Goal: Transaction & Acquisition: Book appointment/travel/reservation

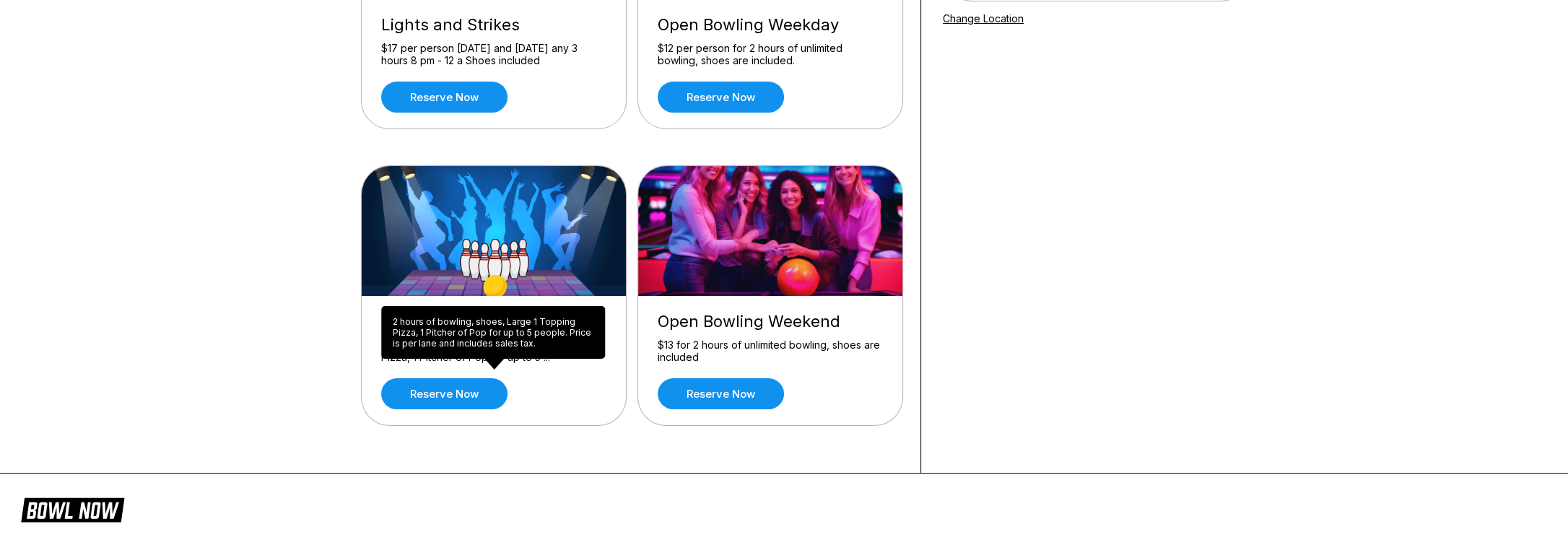
scroll to position [288, 0]
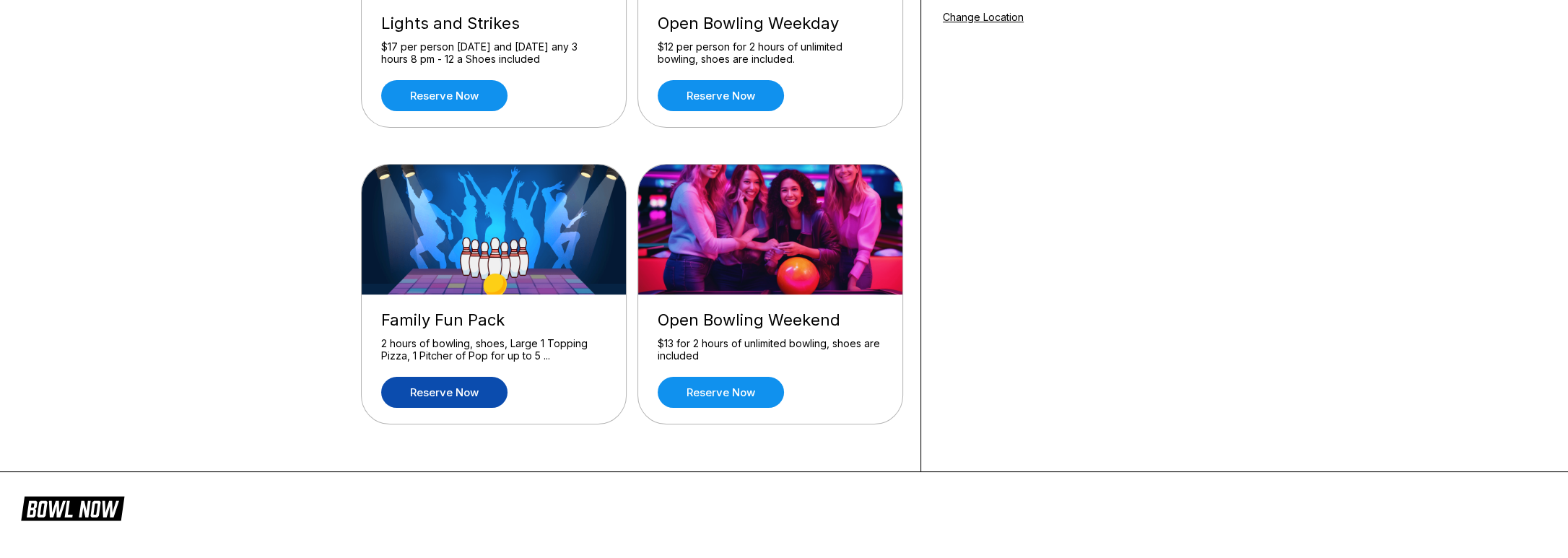
click at [464, 389] on link "Reserve now" at bounding box center [445, 392] width 127 height 31
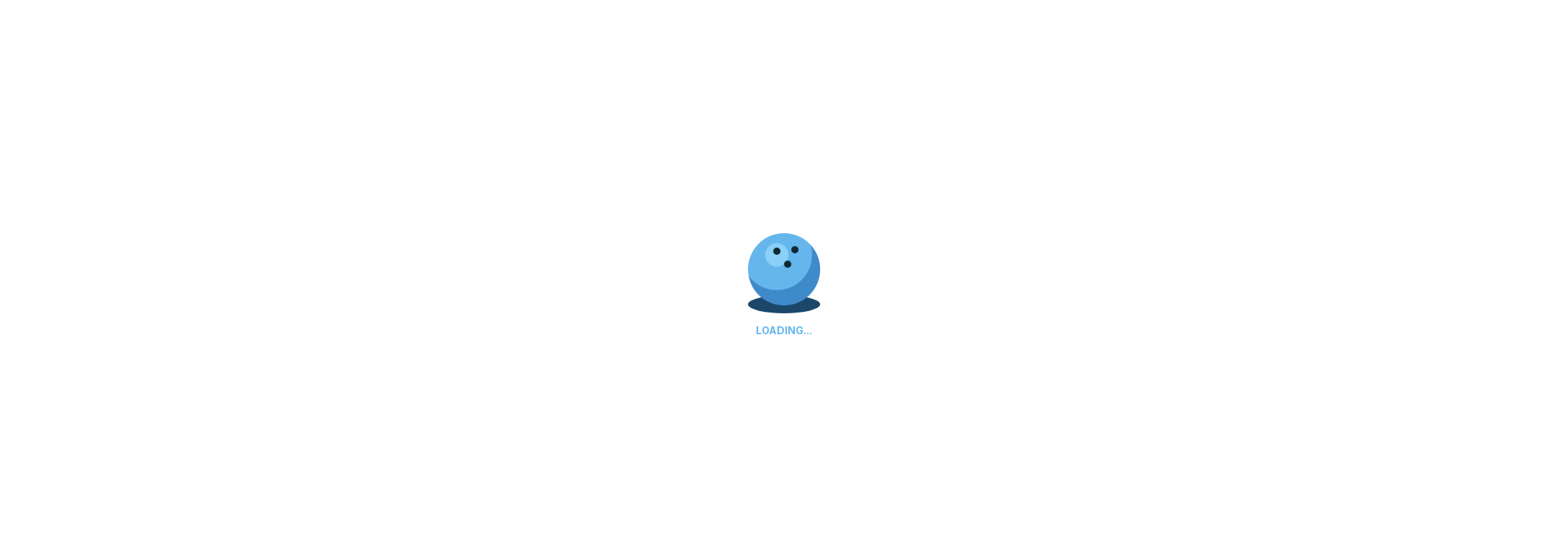
scroll to position [0, 0]
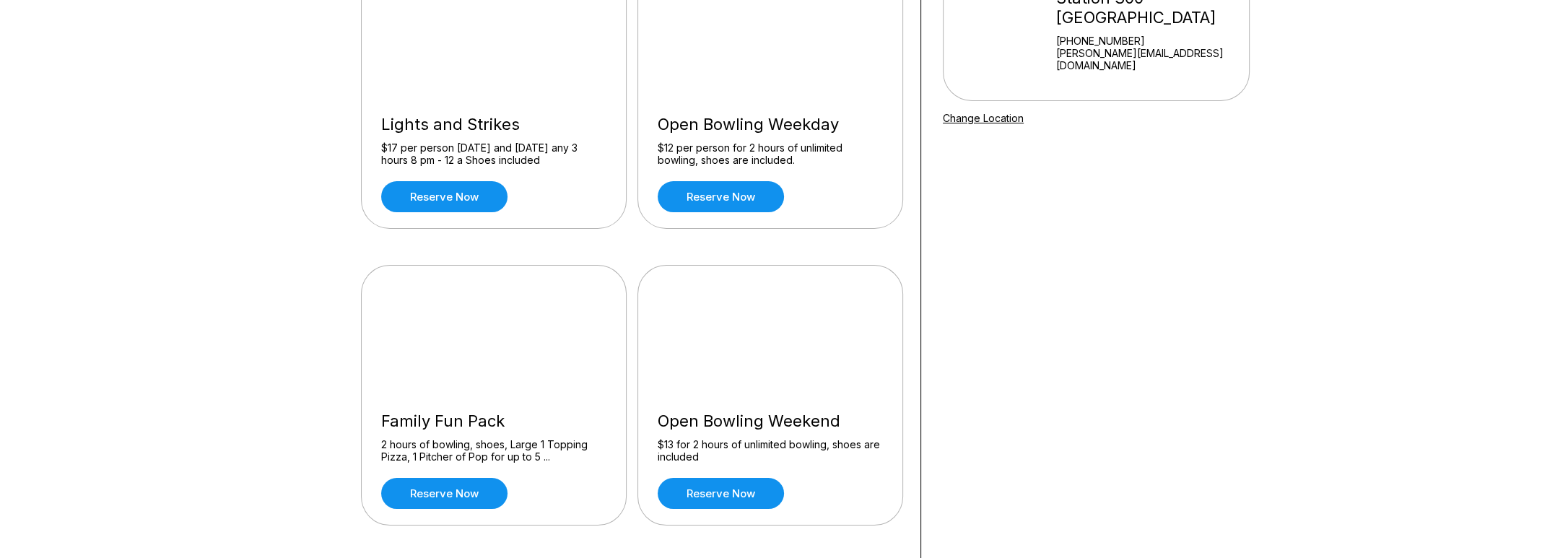
scroll to position [361, 0]
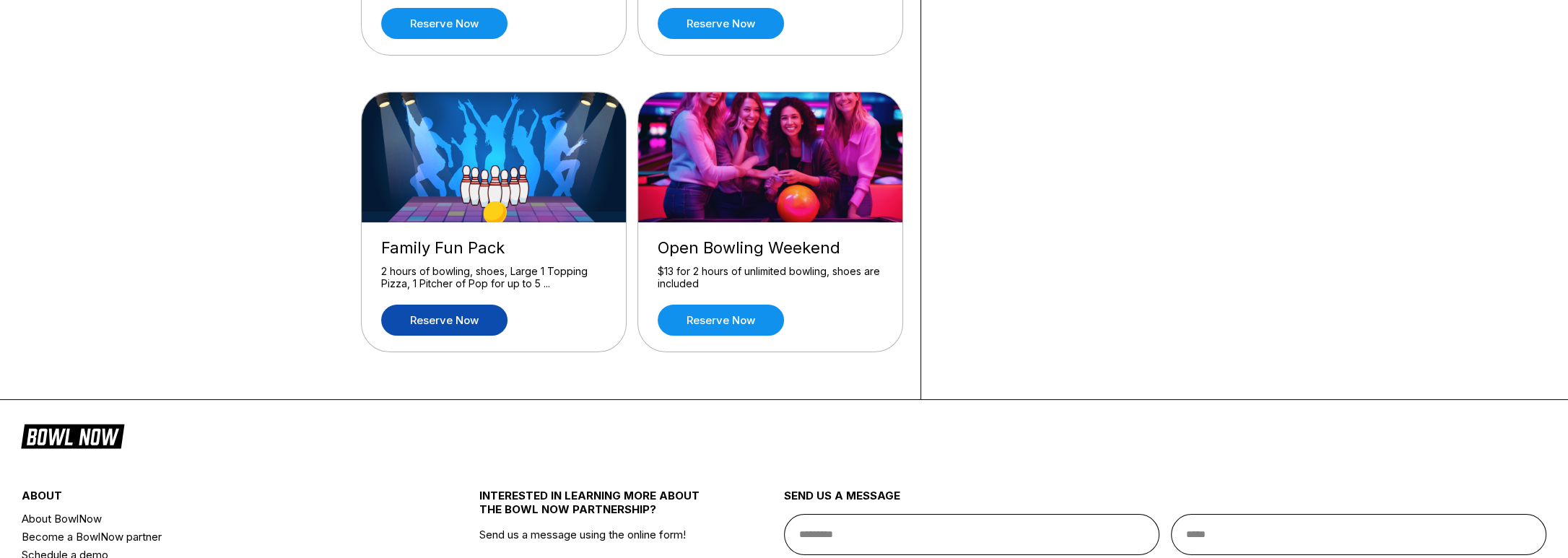
click at [424, 320] on link "Reserve now" at bounding box center [445, 320] width 127 height 31
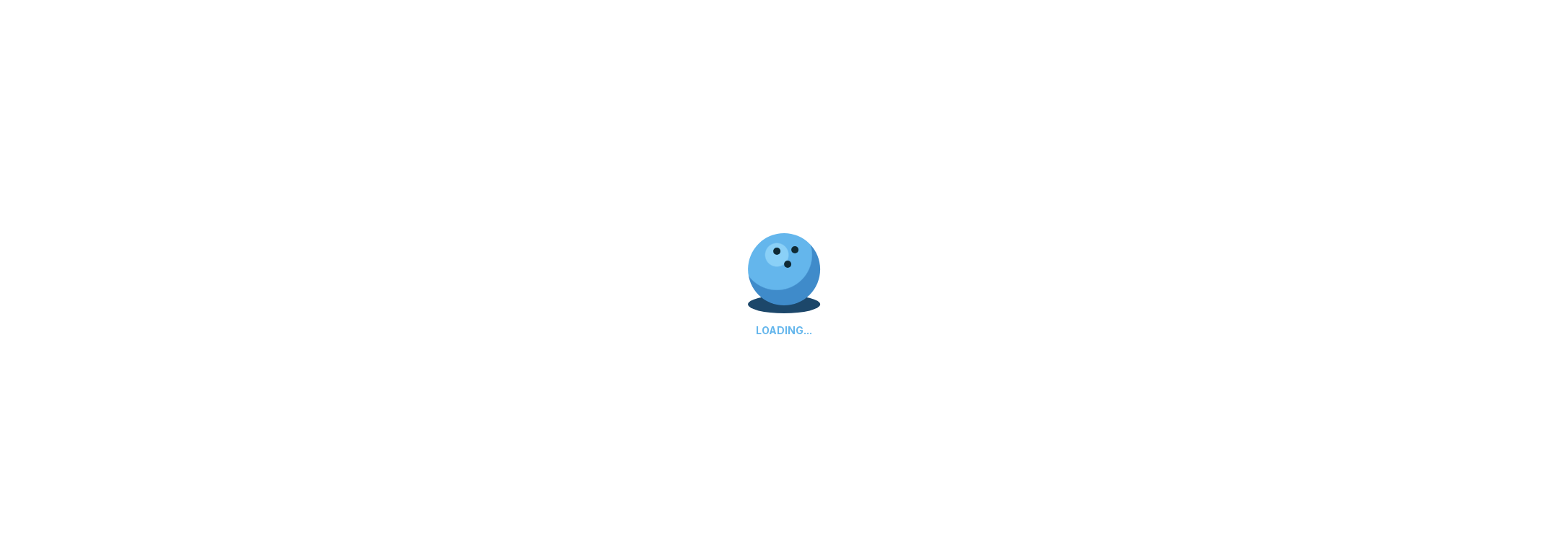
scroll to position [0, 0]
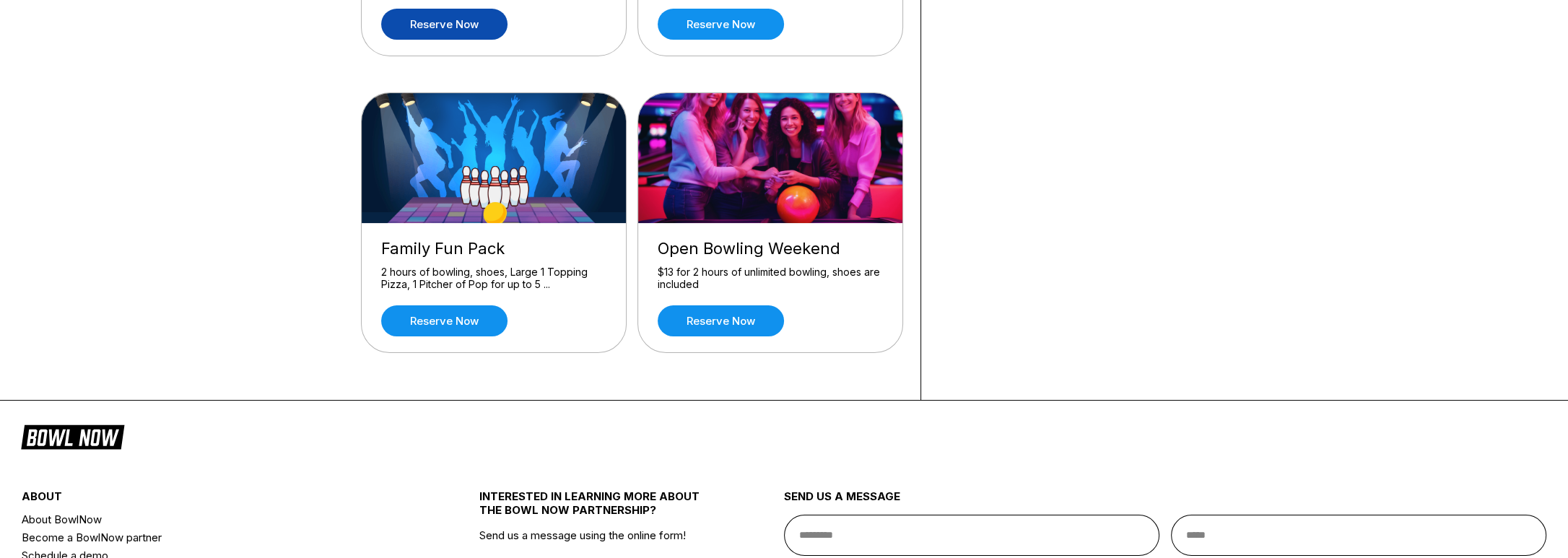
scroll to position [361, 0]
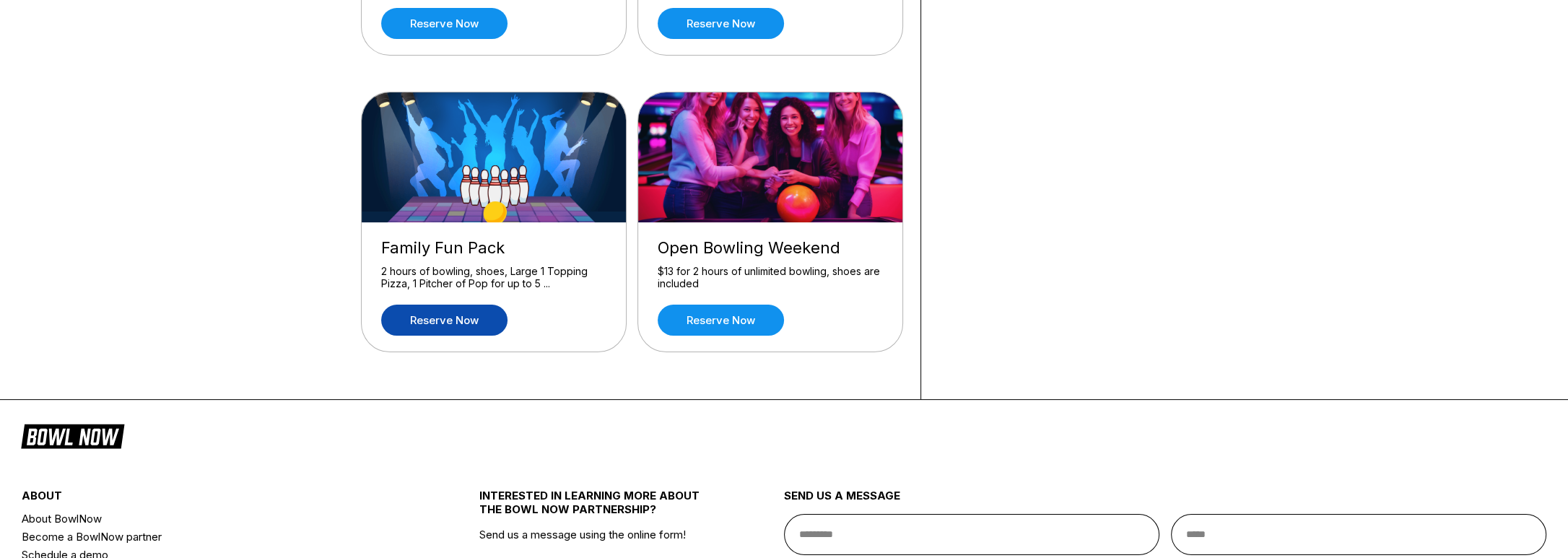
click at [443, 322] on link "Reserve now" at bounding box center [445, 320] width 127 height 31
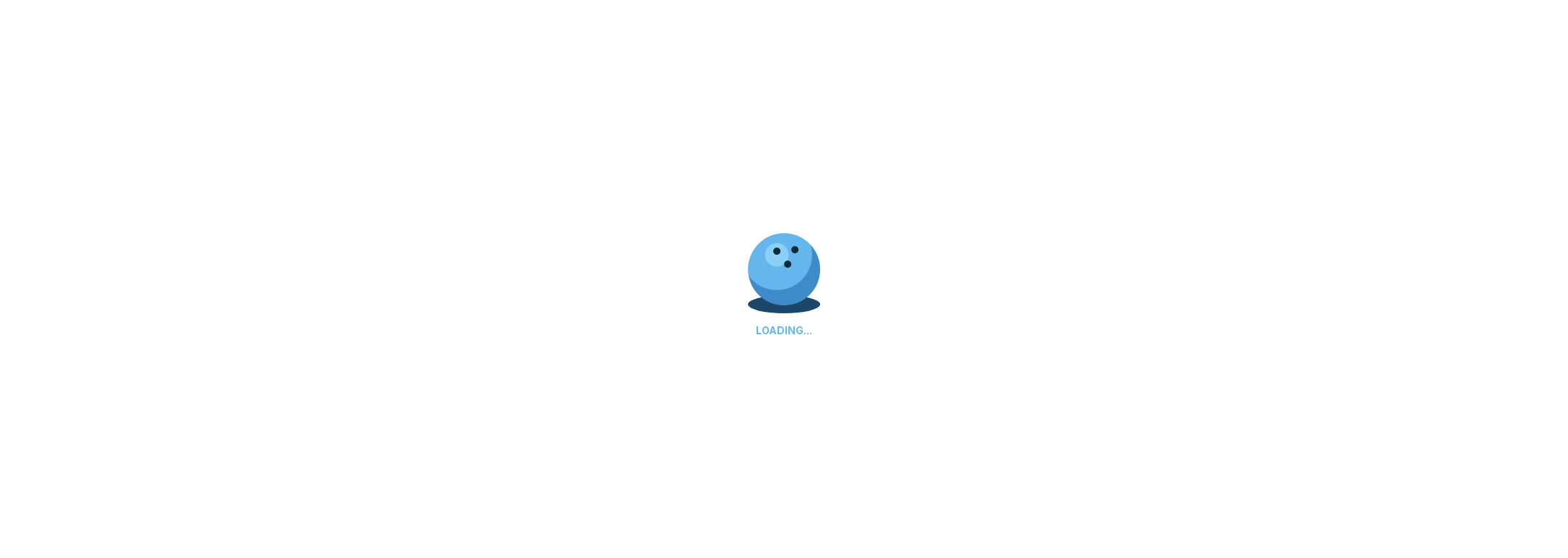
scroll to position [0, 0]
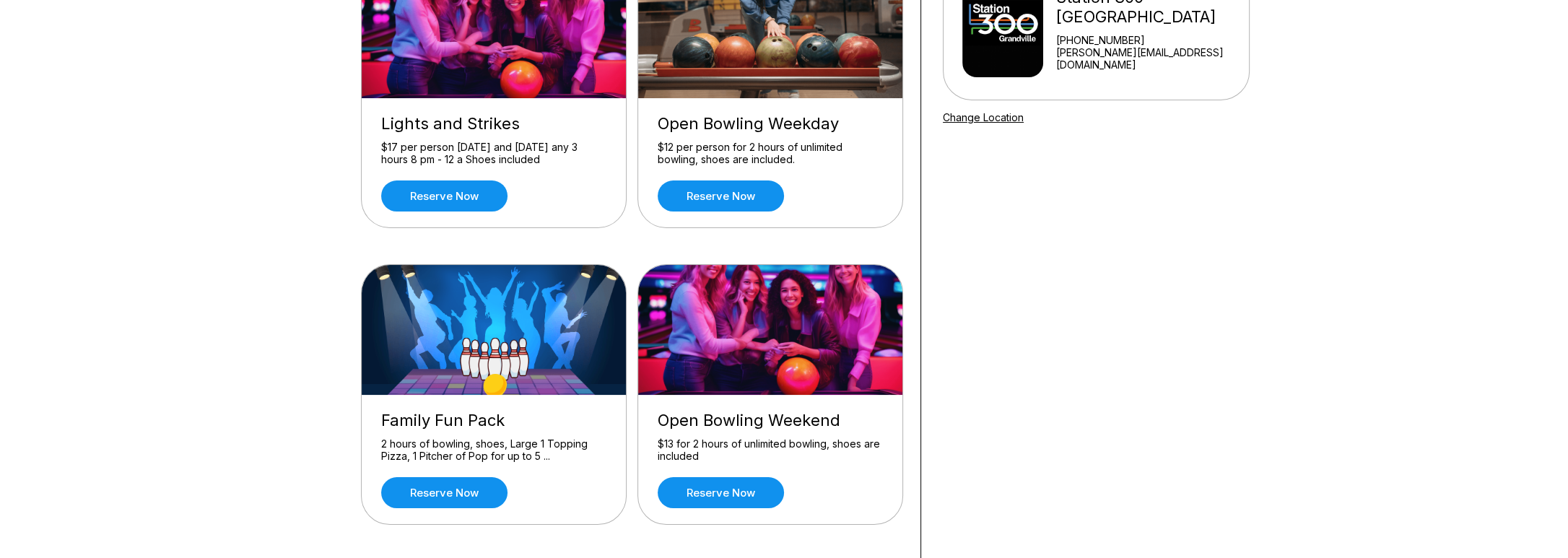
scroll to position [288, 0]
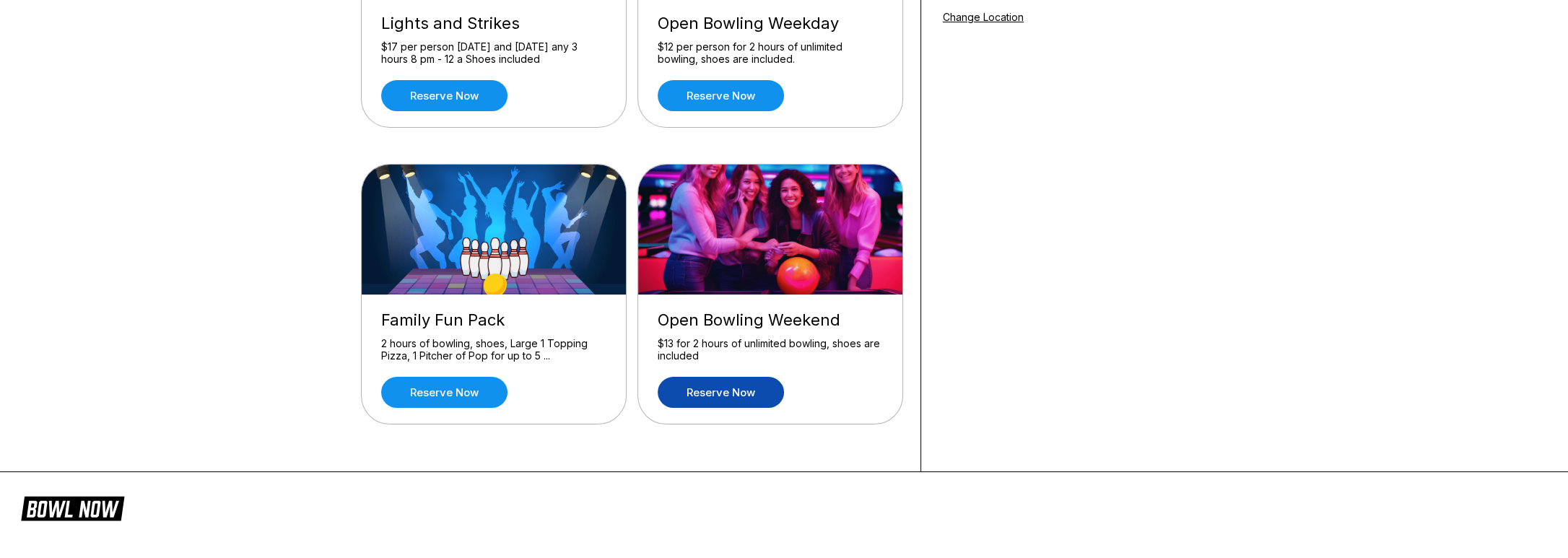
click at [709, 391] on link "Reserve now" at bounding box center [721, 392] width 127 height 31
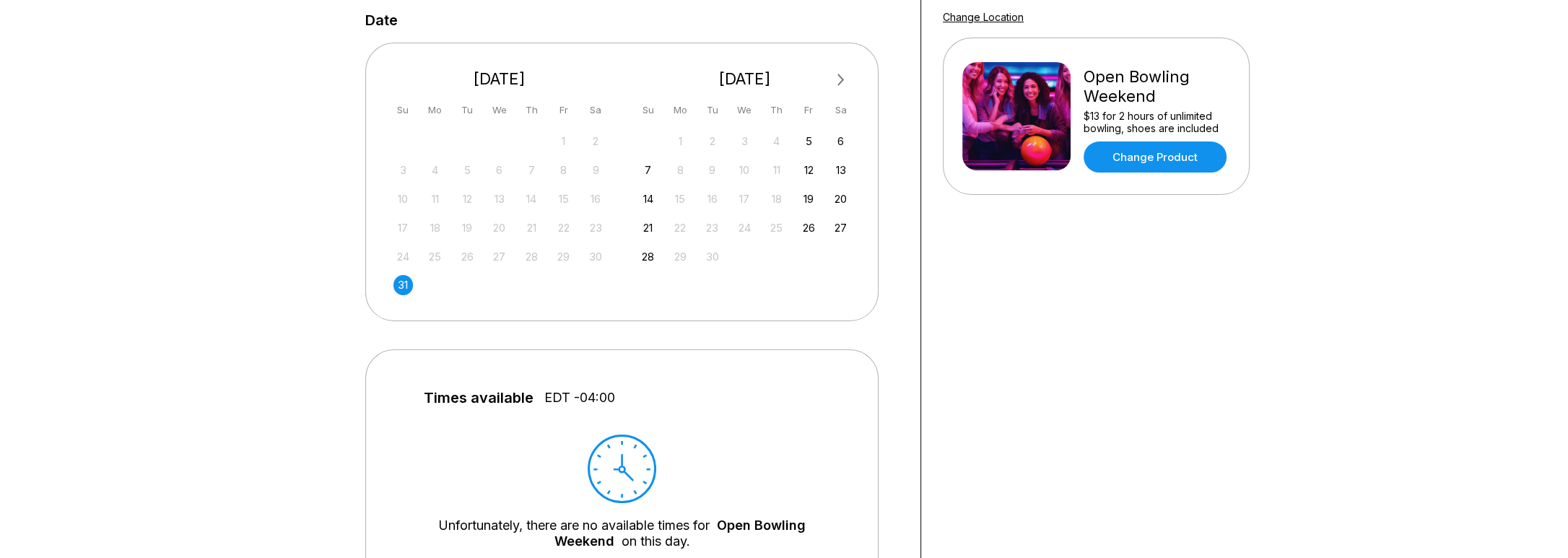
scroll to position [0, 0]
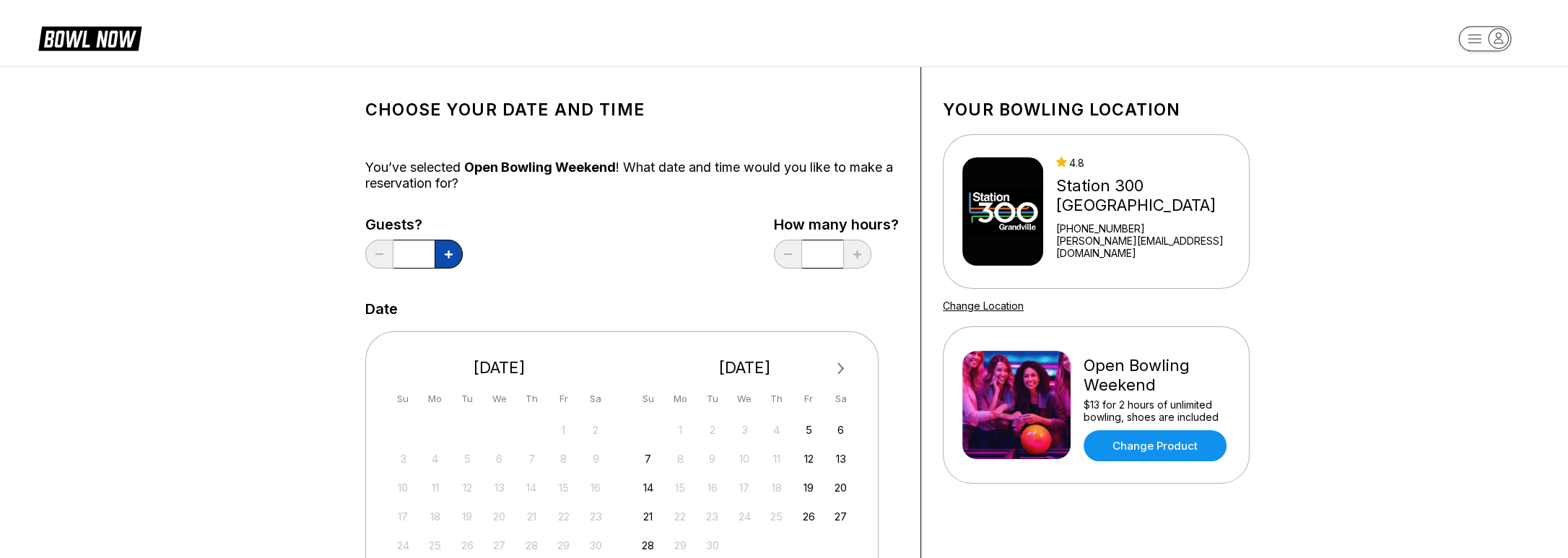
click at [453, 250] on button at bounding box center [448, 253] width 28 height 28
type input "*"
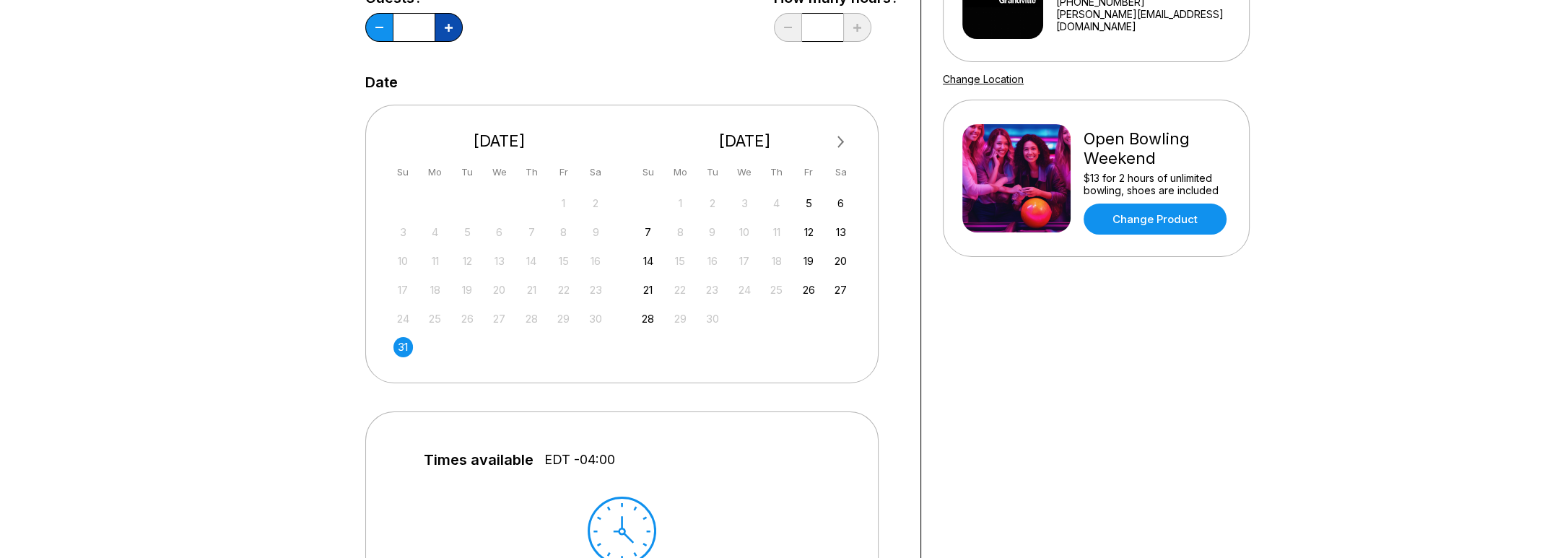
scroll to position [288, 0]
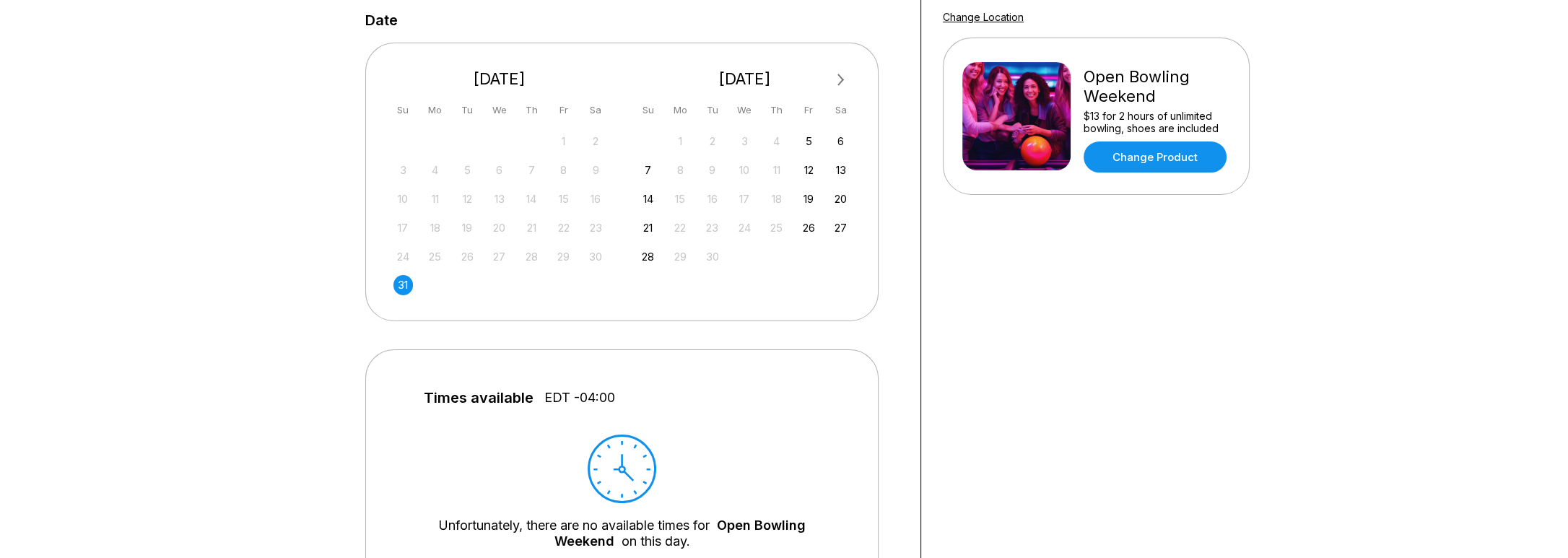
click at [403, 283] on div "31" at bounding box center [402, 284] width 19 height 19
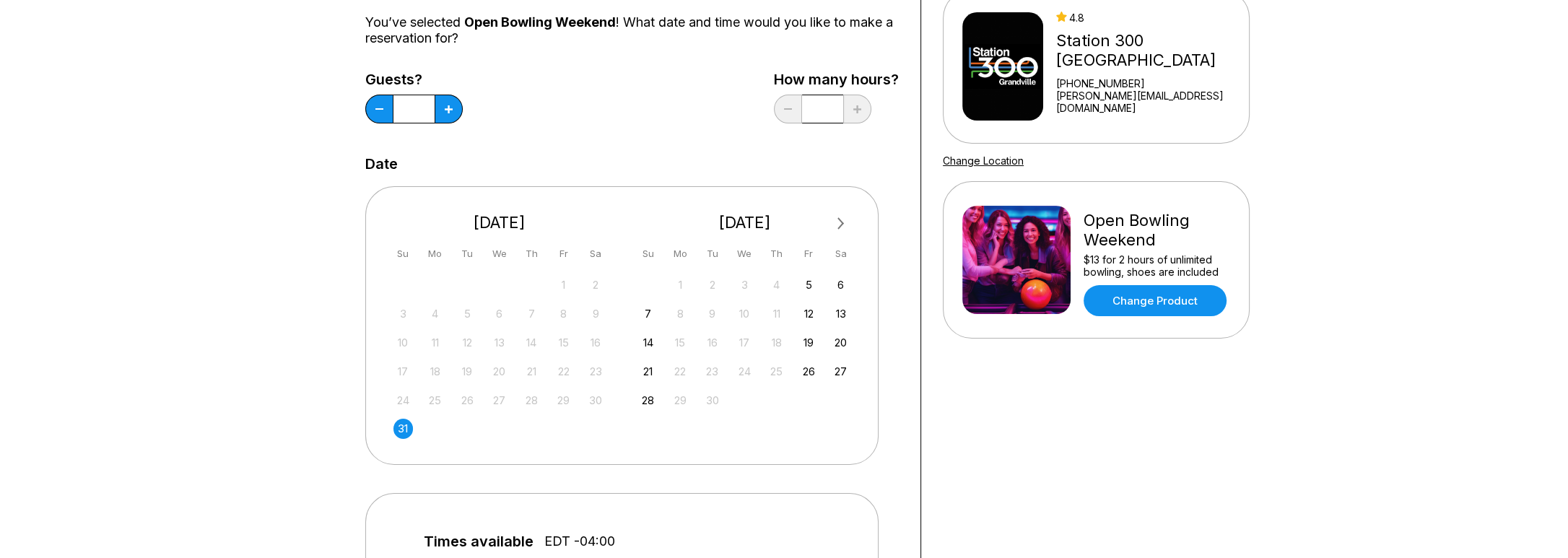
scroll to position [144, 0]
click at [403, 431] on div "31" at bounding box center [402, 429] width 19 height 19
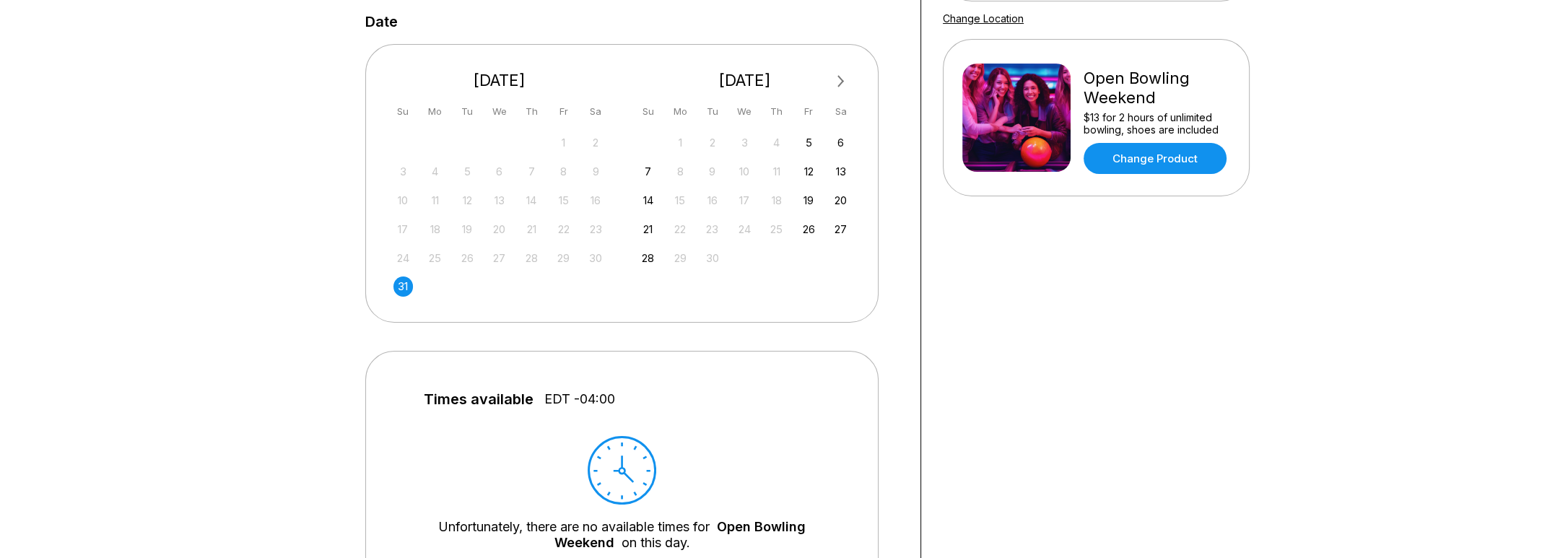
scroll to position [0, 0]
